Goal: Find specific page/section: Find specific page/section

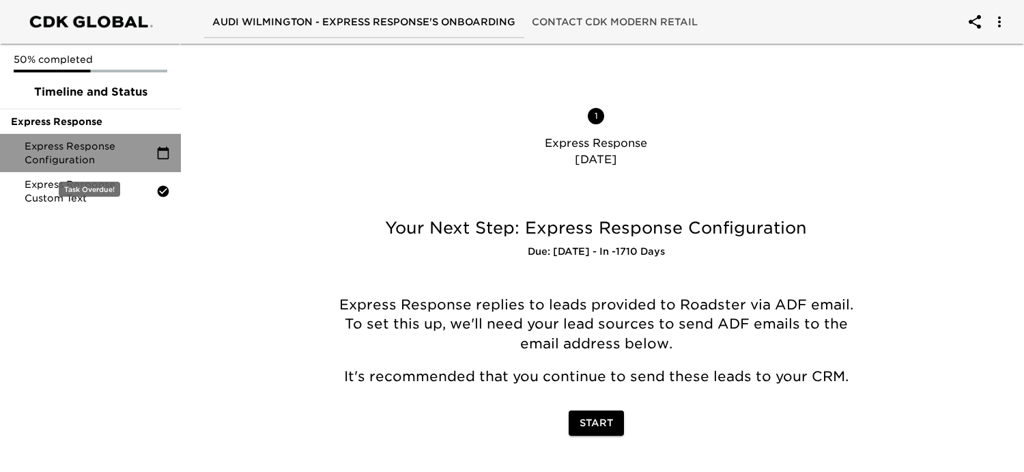
click at [104, 156] on span "Express Response Configuration" at bounding box center [91, 152] width 132 height 27
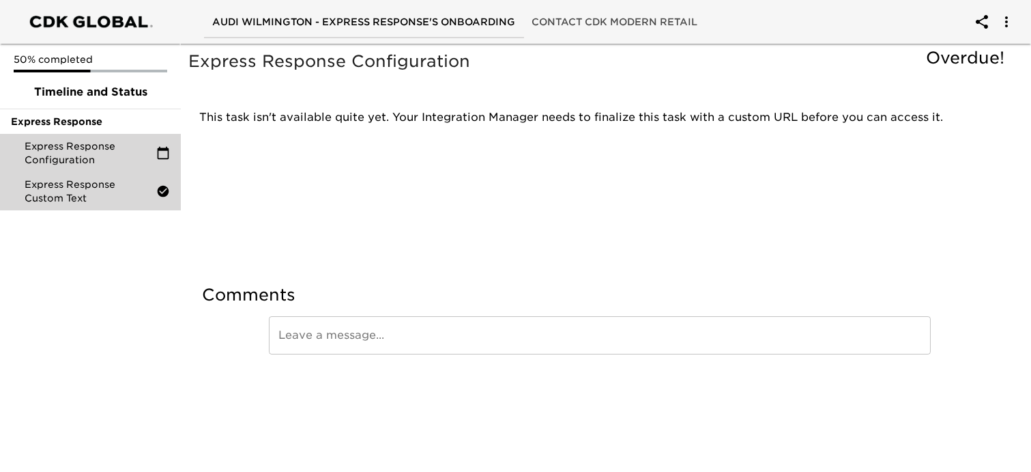
click at [77, 190] on span "Express Response Custom Text" at bounding box center [91, 190] width 132 height 27
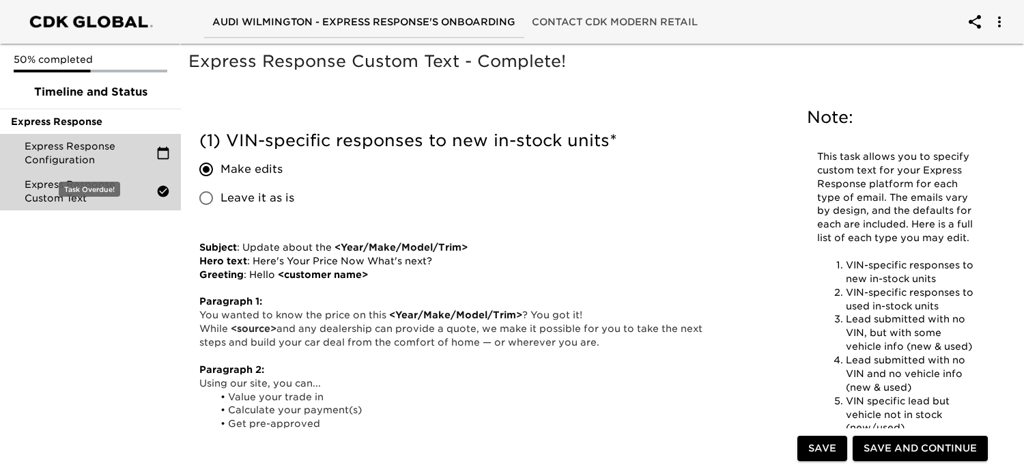
click at [121, 151] on span "Express Response Configuration" at bounding box center [91, 152] width 132 height 27
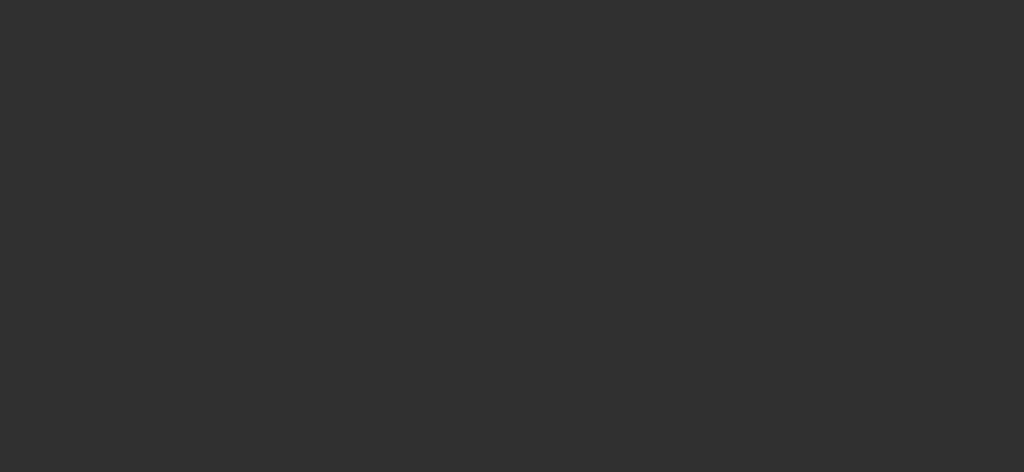
select select "10"
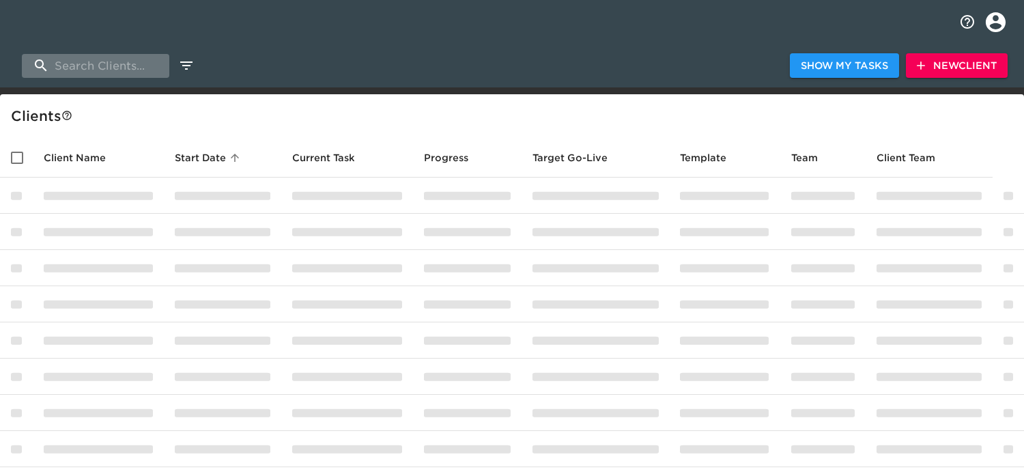
click at [111, 66] on input "search" at bounding box center [95, 66] width 147 height 24
type input "LAVERY"
